Goal: Check status

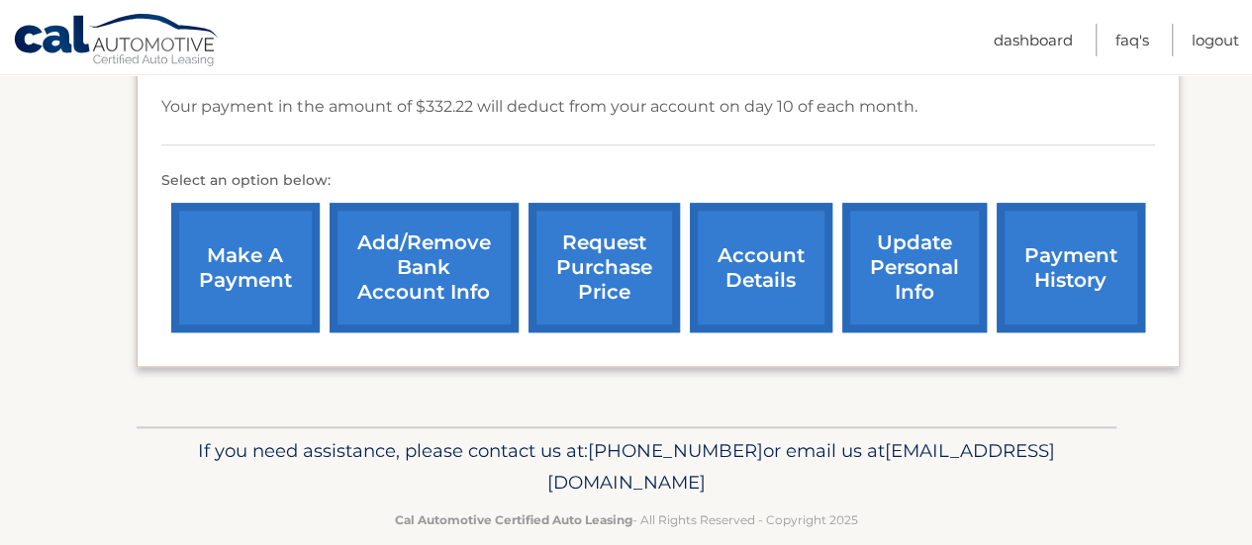
scroll to position [698, 0]
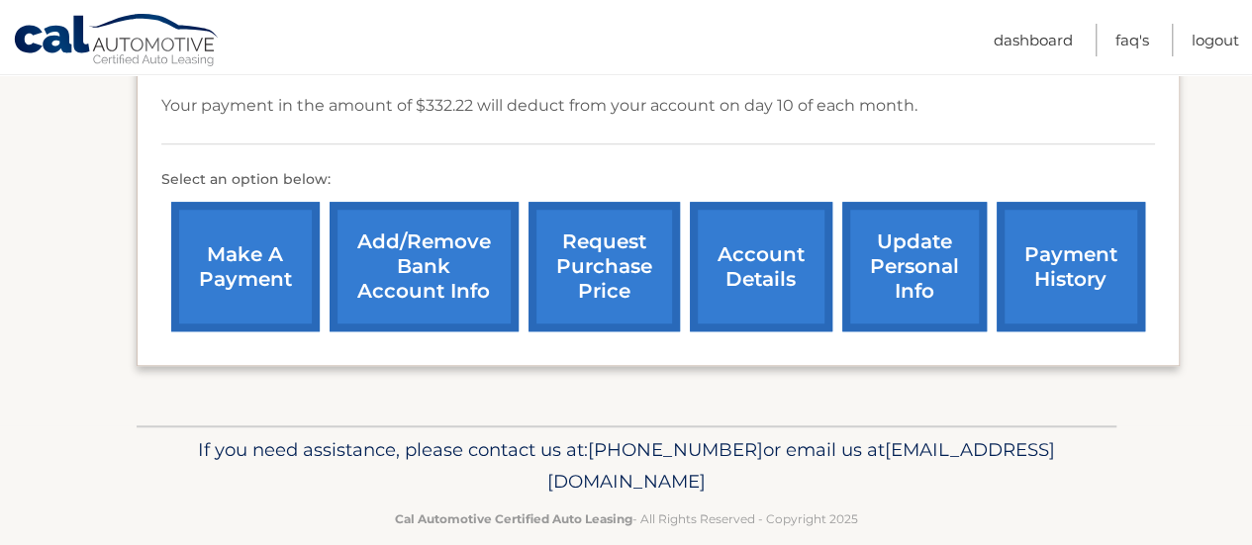
click at [780, 266] on link "account details" at bounding box center [761, 267] width 142 height 130
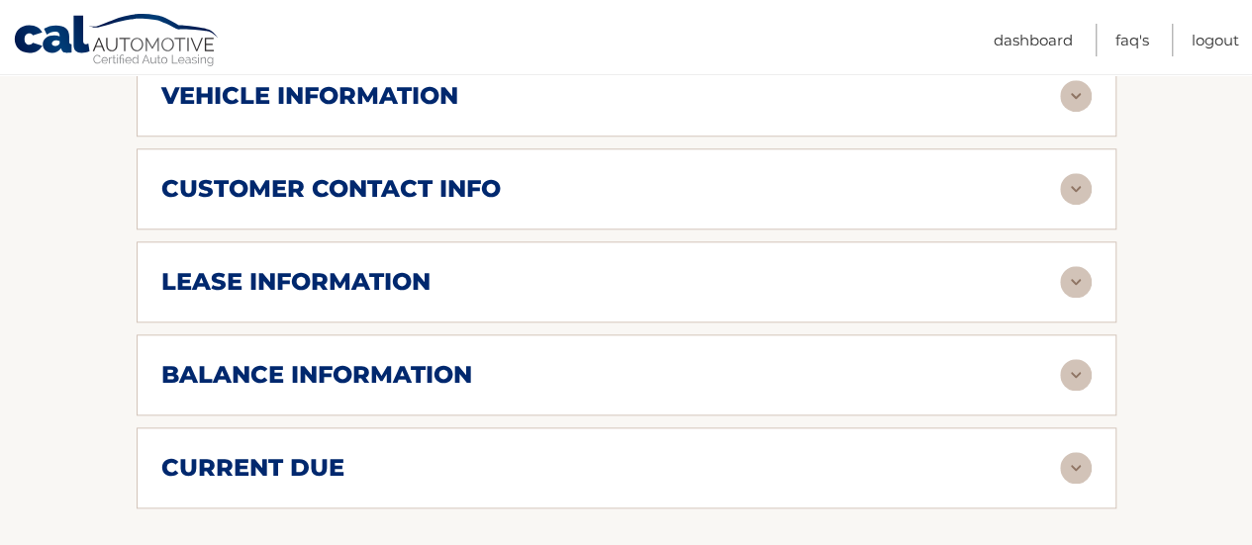
scroll to position [890, 0]
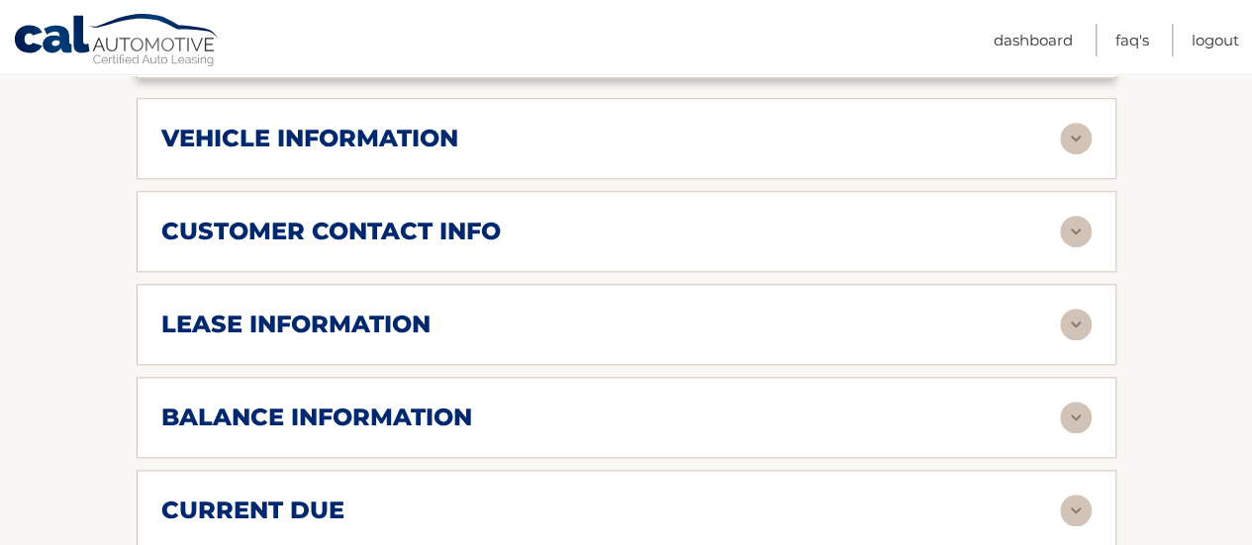
click at [677, 127] on div "vehicle information vehicle Year [DATE] vehicle make Hyundai vehicle model ELAN…" at bounding box center [626, 138] width 979 height 81
click at [1072, 123] on img at bounding box center [1076, 139] width 32 height 32
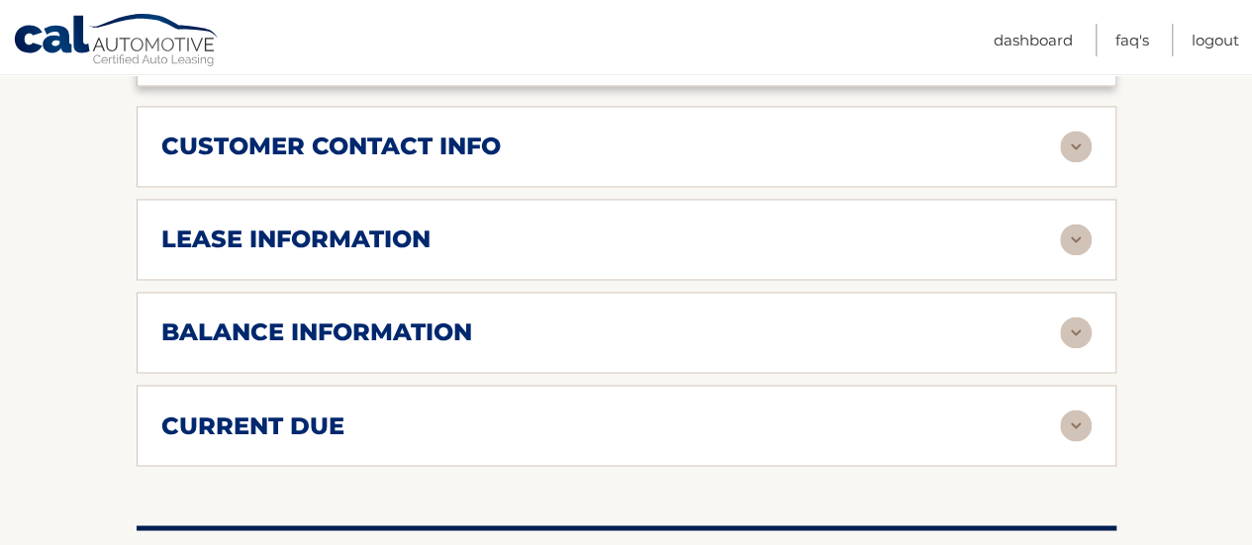
scroll to position [1484, 0]
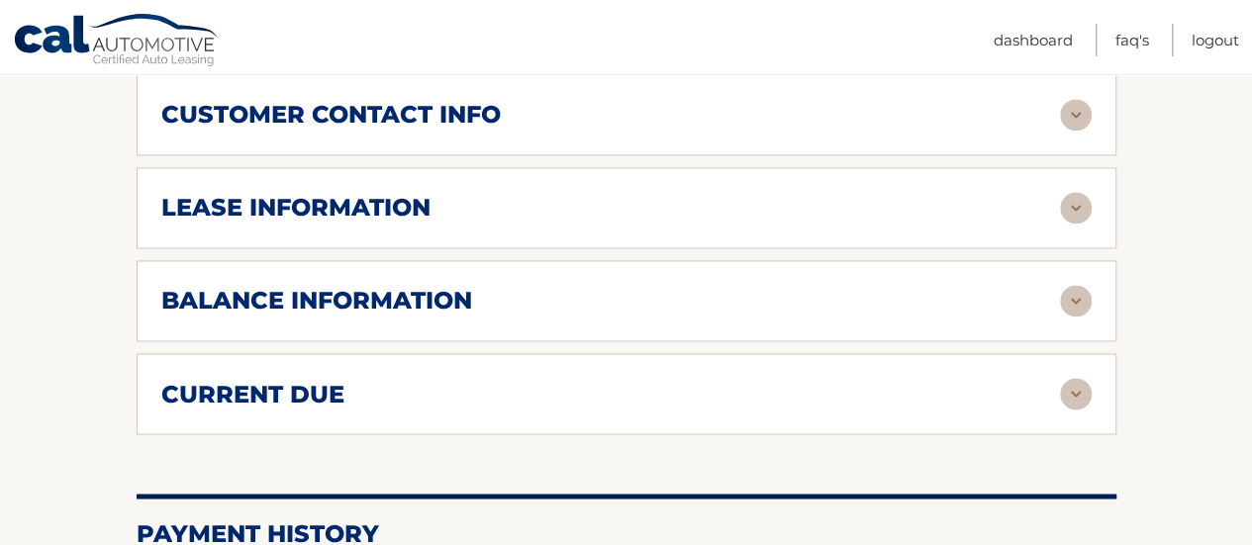
click at [406, 286] on h2 "balance information" at bounding box center [316, 301] width 311 height 30
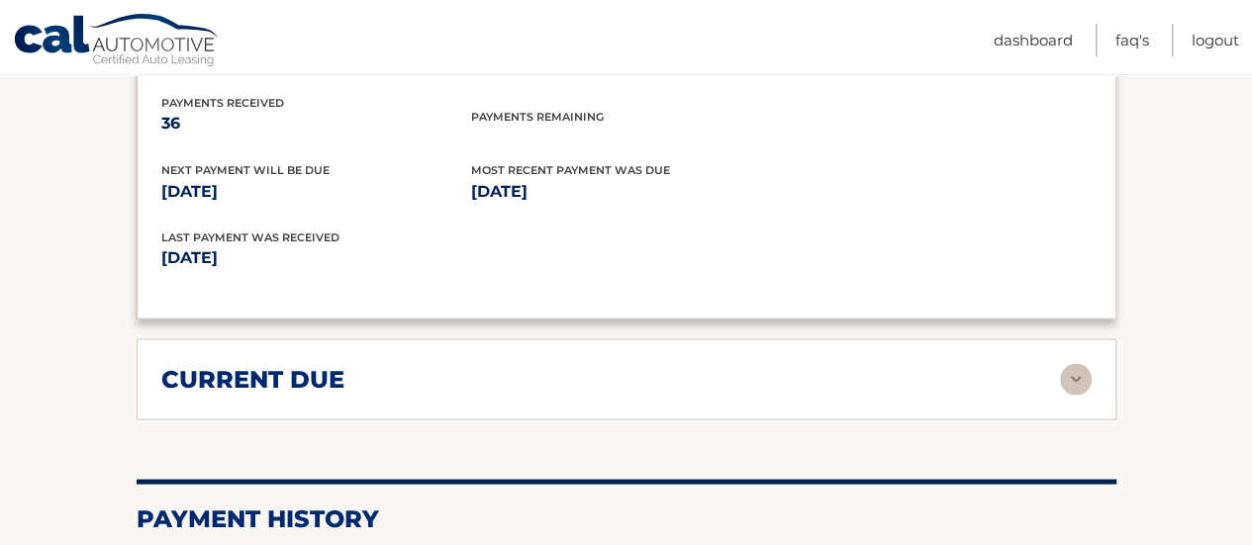
scroll to position [1781, 0]
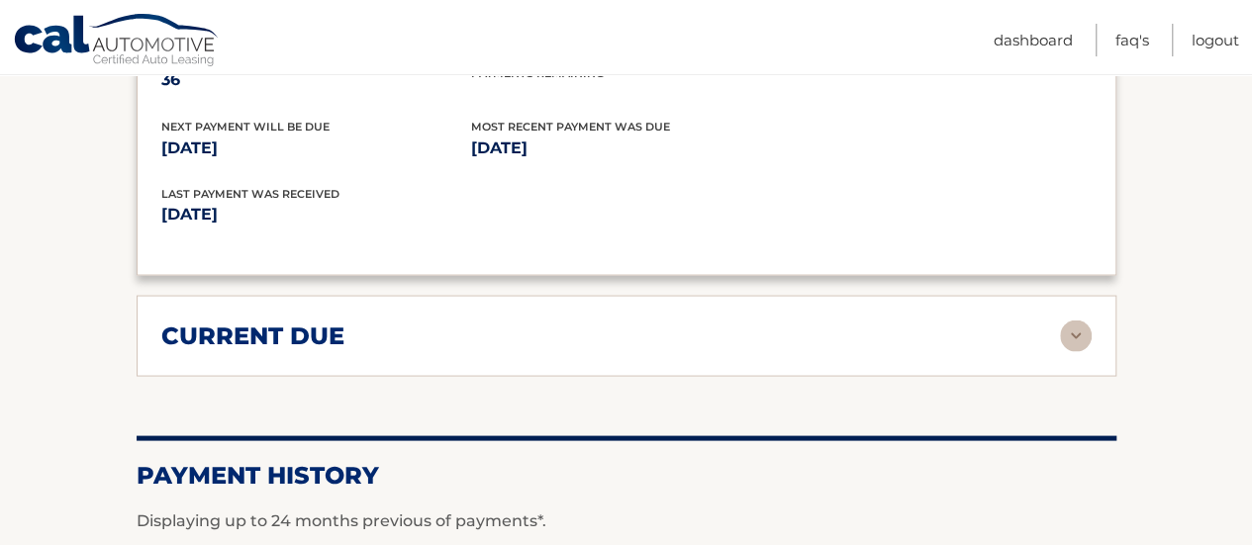
click at [329, 321] on h2 "current due" at bounding box center [252, 336] width 183 height 30
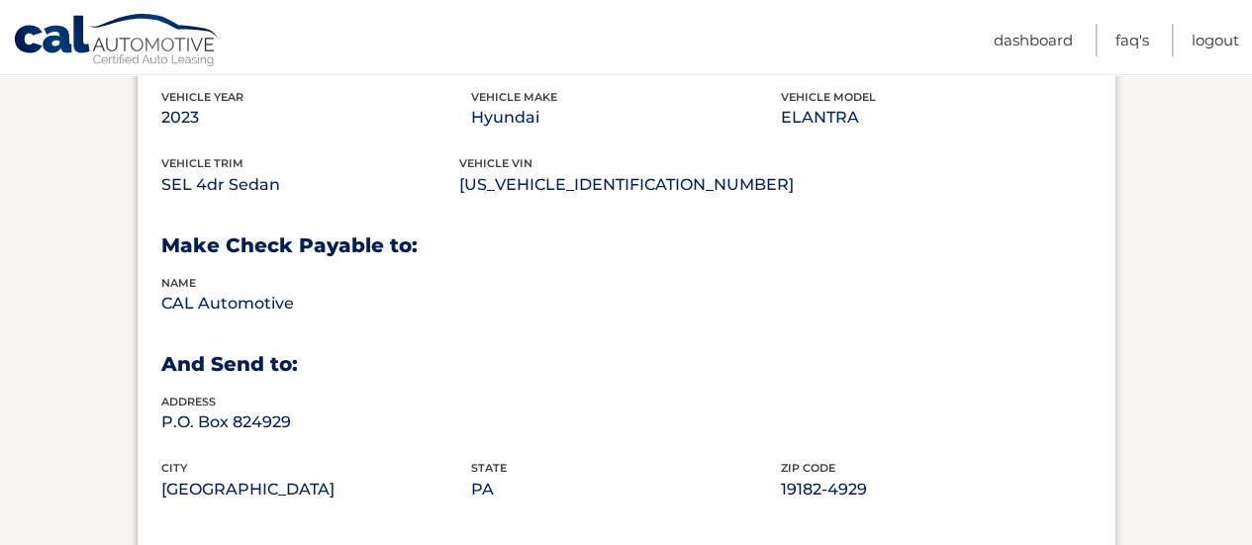
scroll to position [1007, 0]
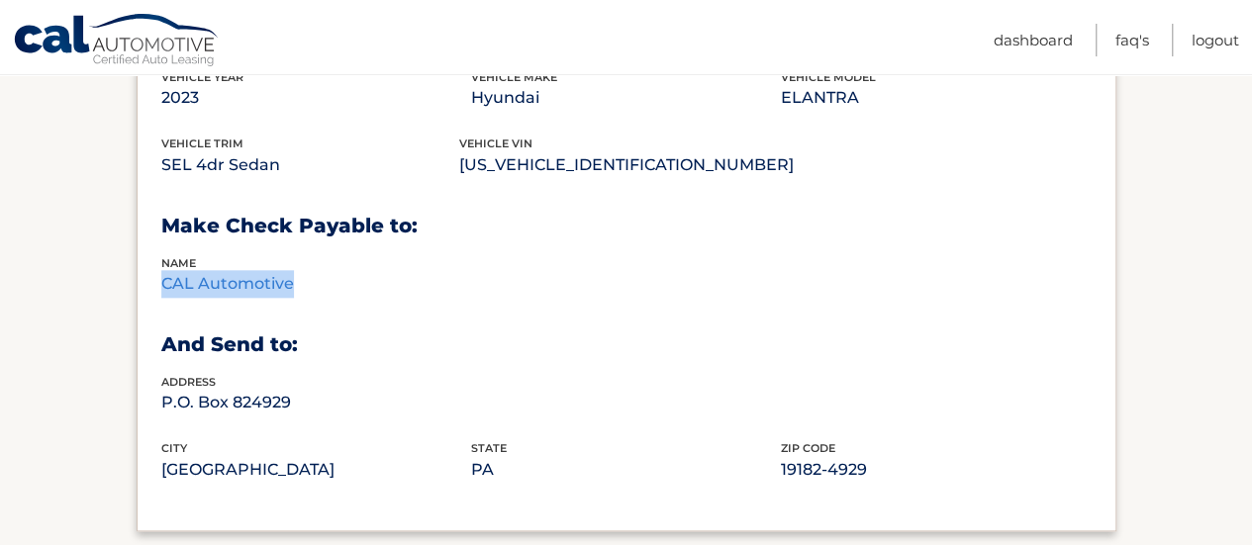
drag, startPoint x: 296, startPoint y: 250, endPoint x: 159, endPoint y: 259, distance: 136.8
click at [159, 259] on div "vehicle information vehicle Year [DATE] vehicle make Hyundai vehicle model ELAN…" at bounding box center [626, 256] width 979 height 550
copy p "CAL Automotive"
